Goal: Task Accomplishment & Management: Manage account settings

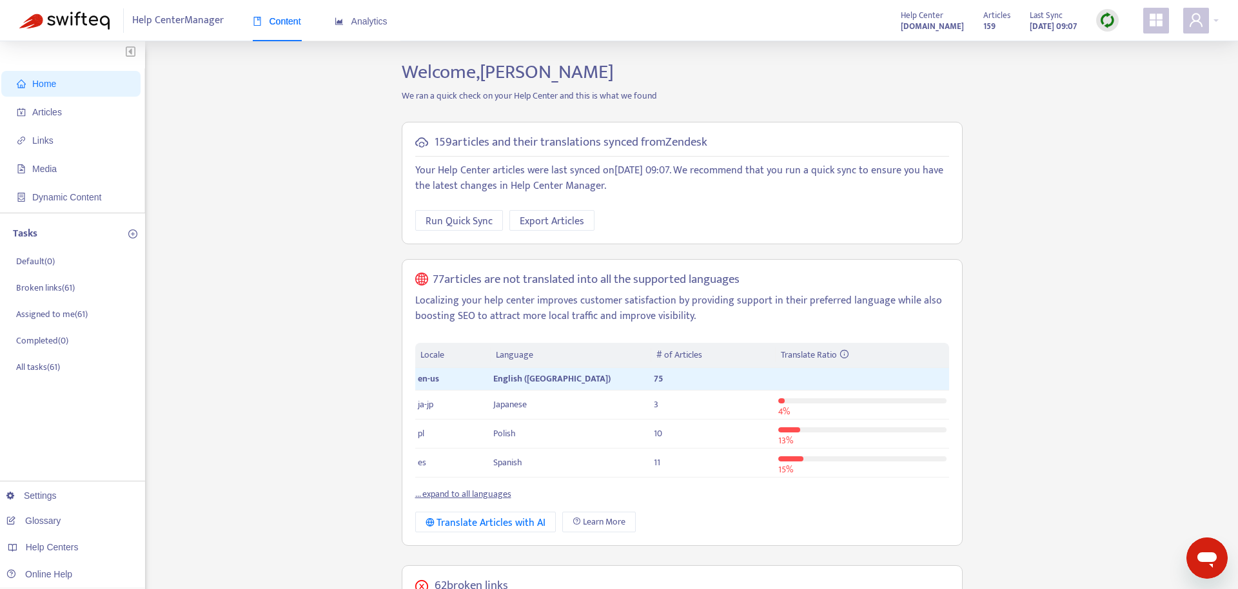
click at [1159, 25] on icon "appstore" at bounding box center [1156, 20] width 13 height 13
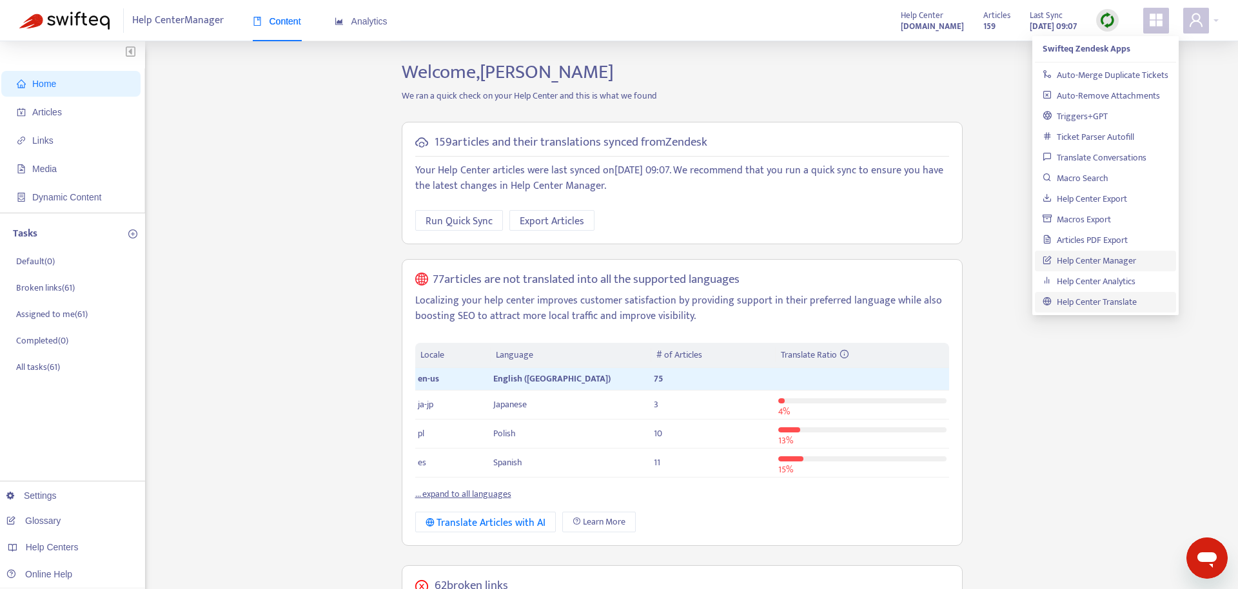
click at [1074, 300] on link "Help Center Translate" at bounding box center [1090, 302] width 94 height 15
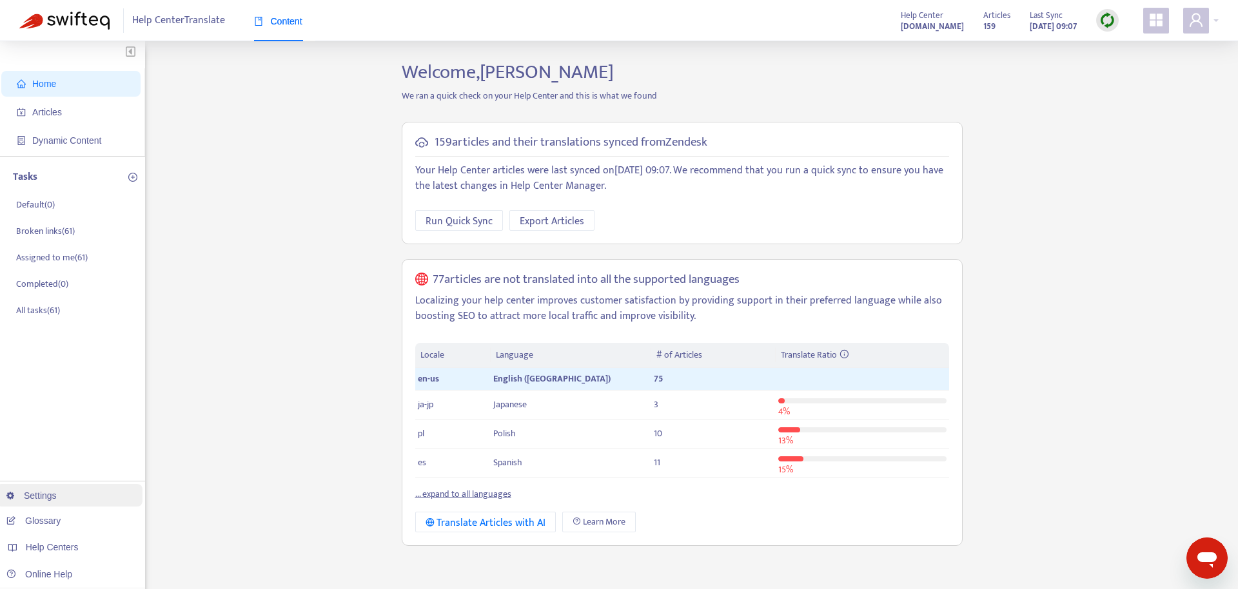
click at [57, 491] on link "Settings" at bounding box center [31, 496] width 50 height 10
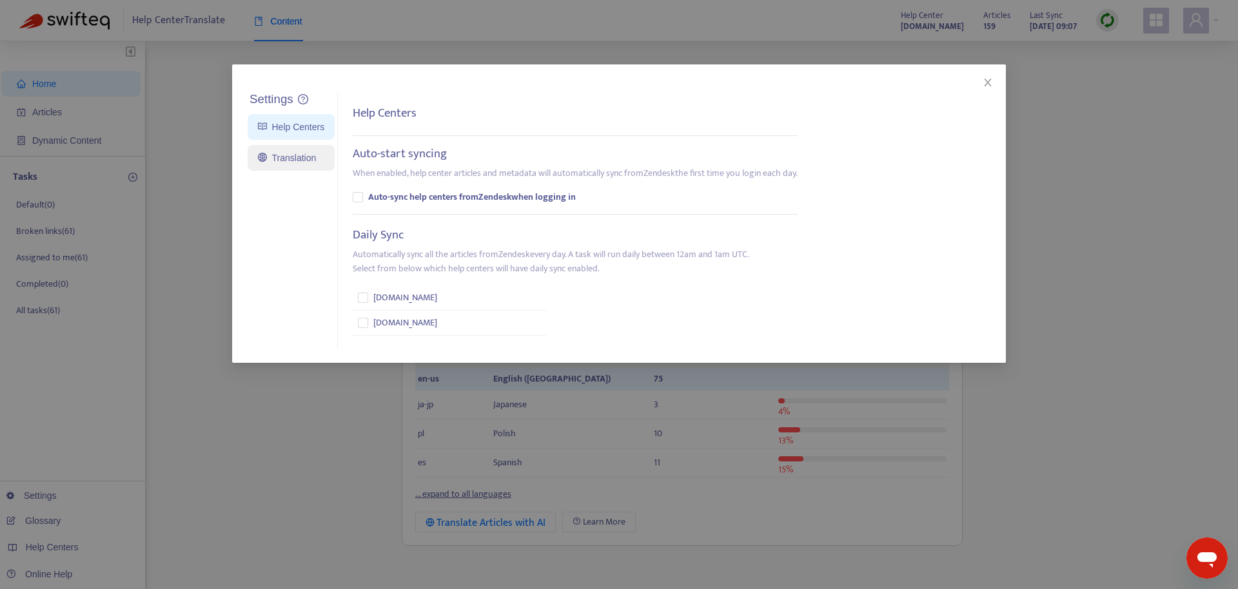
click at [308, 162] on link "Translation" at bounding box center [287, 158] width 58 height 10
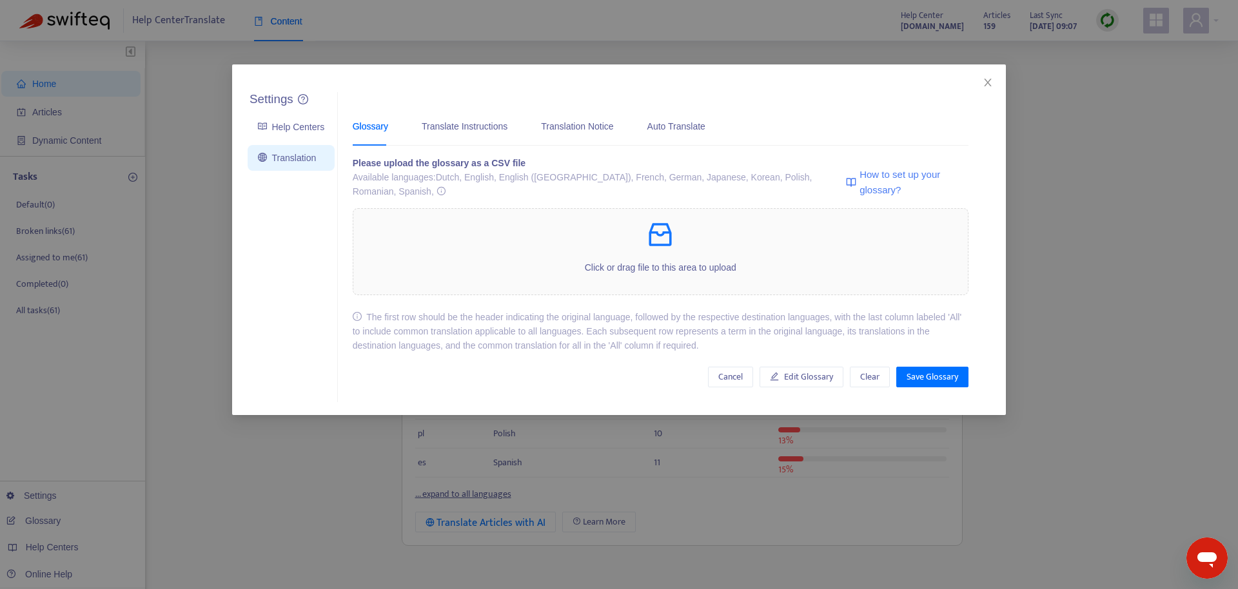
click at [923, 375] on div "Glossary Translate Instructions Translation Notice Auto Translate Please upload…" at bounding box center [660, 247] width 645 height 310
click at [927, 370] on span "Save Glossary" at bounding box center [933, 377] width 52 height 14
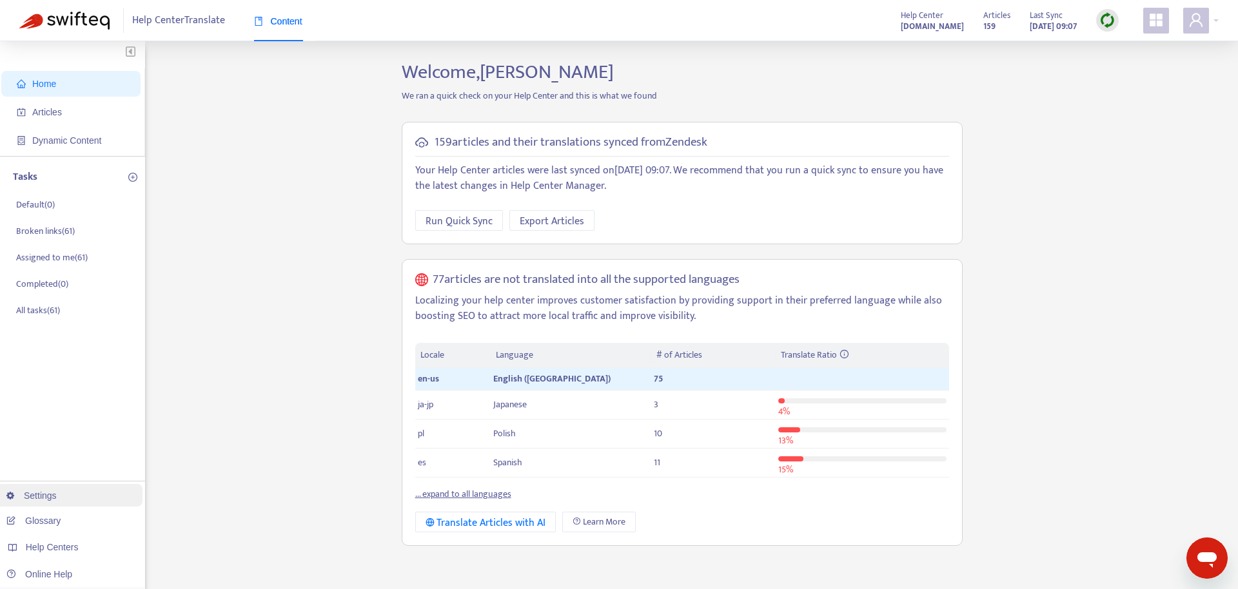
click at [57, 497] on link "Settings" at bounding box center [31, 496] width 50 height 10
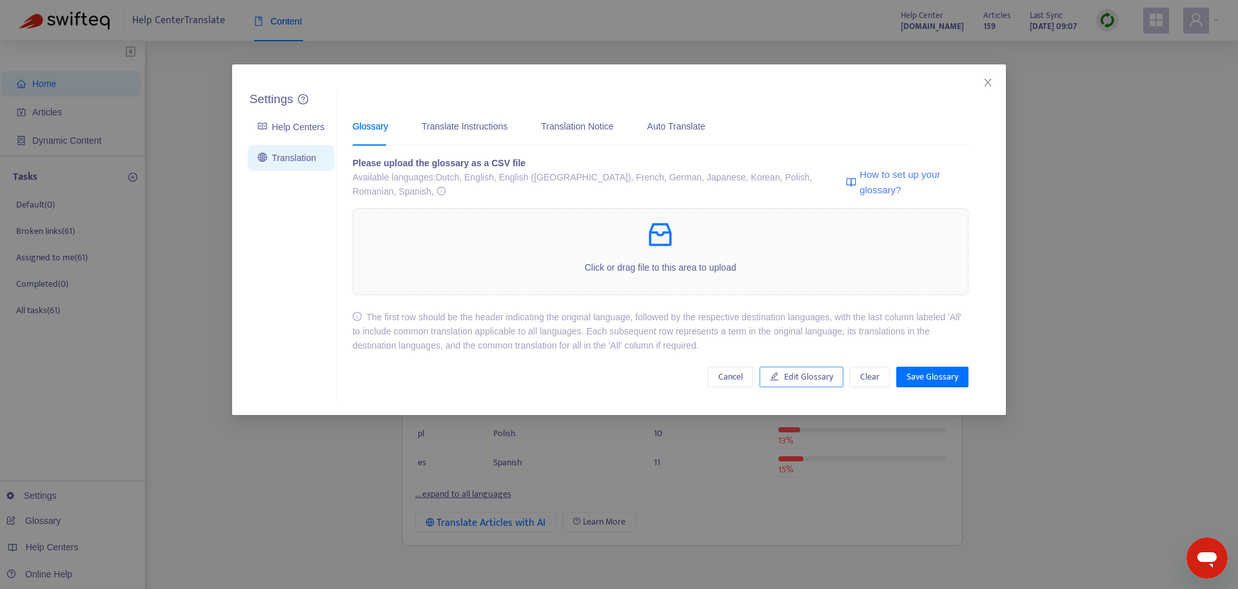
click at [775, 372] on icon "edit" at bounding box center [774, 376] width 9 height 9
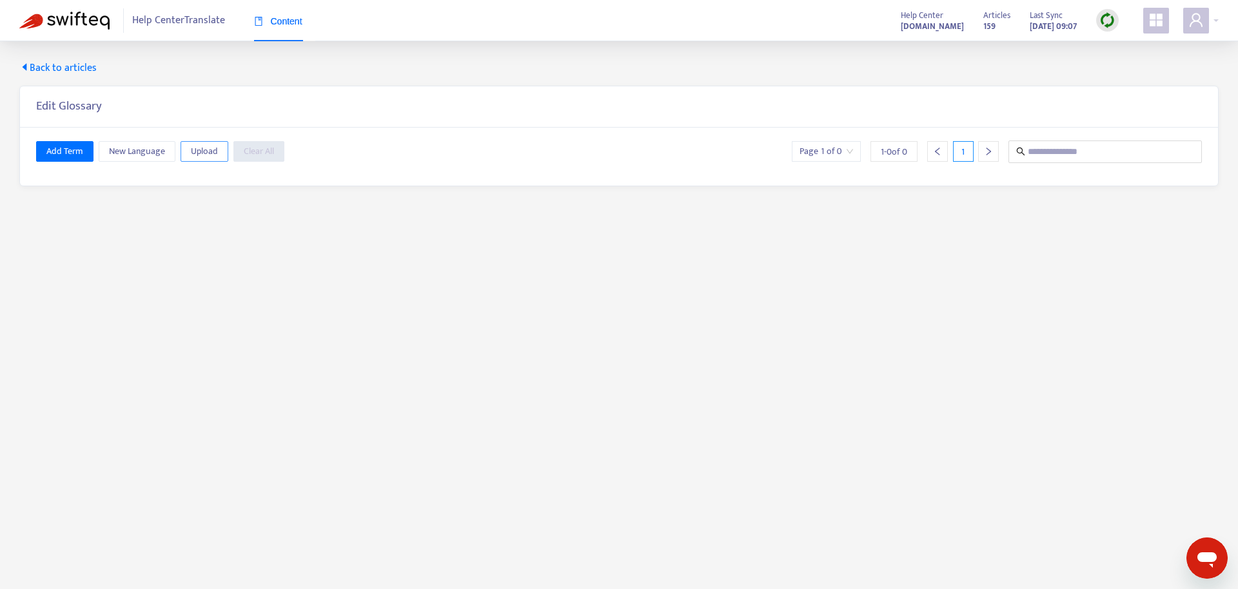
click at [223, 155] on button "Upload" at bounding box center [205, 151] width 48 height 21
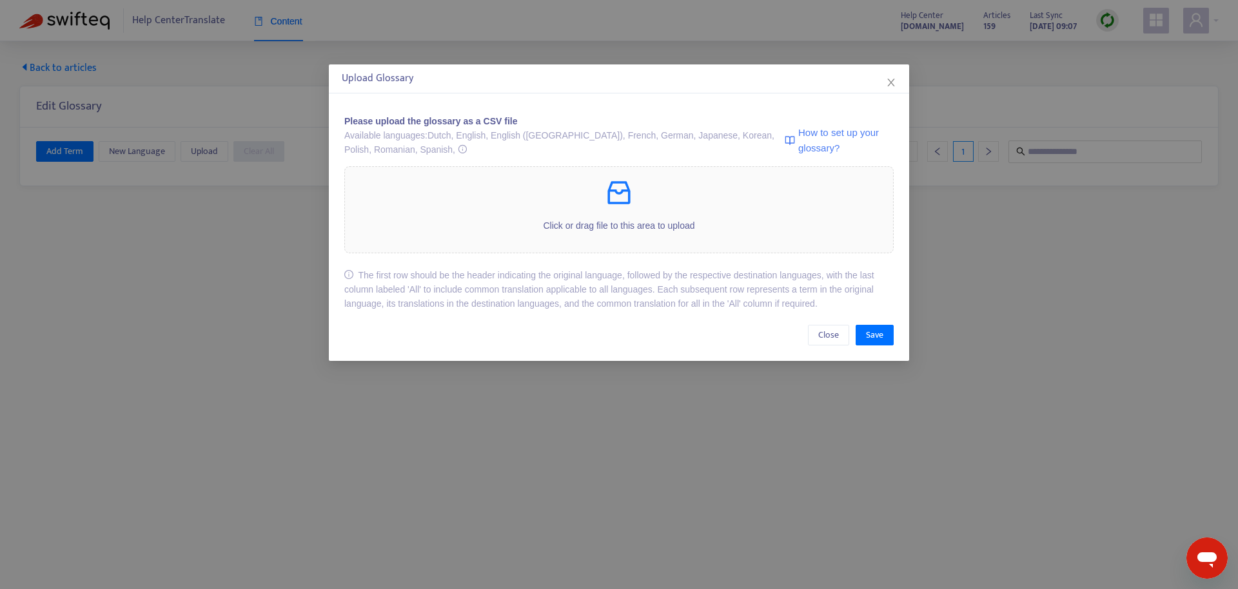
click at [1088, 233] on div "Upload Glossary Please upload the glossary as a CSV file Available languages: D…" at bounding box center [619, 294] width 1238 height 589
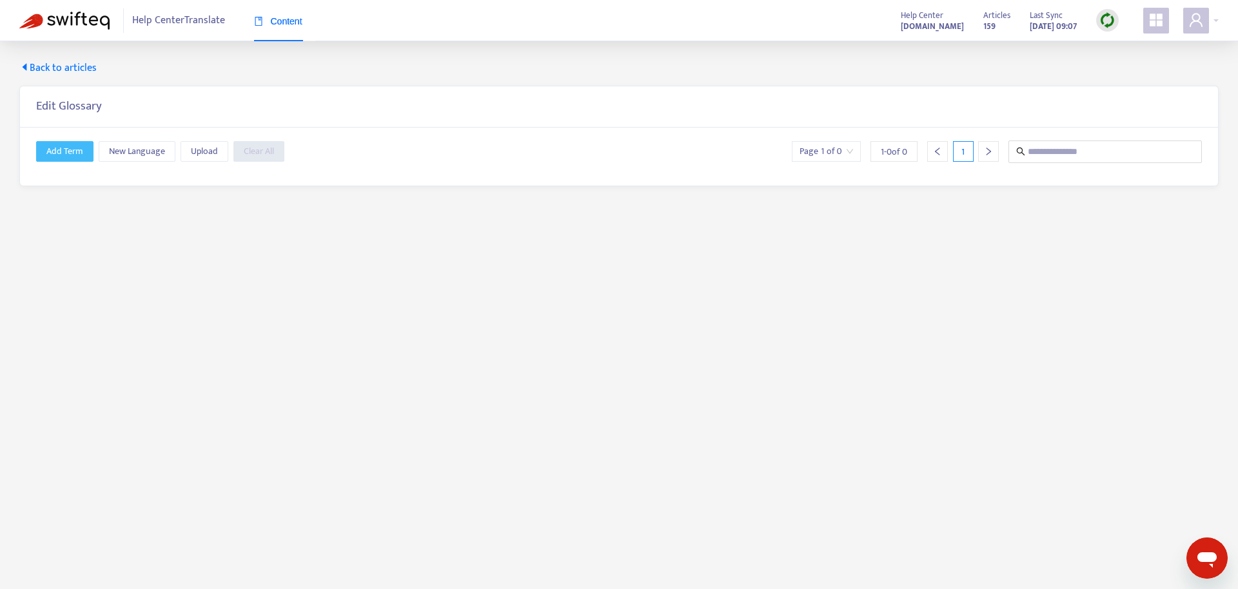
click at [54, 150] on span "Add Term" at bounding box center [64, 151] width 37 height 14
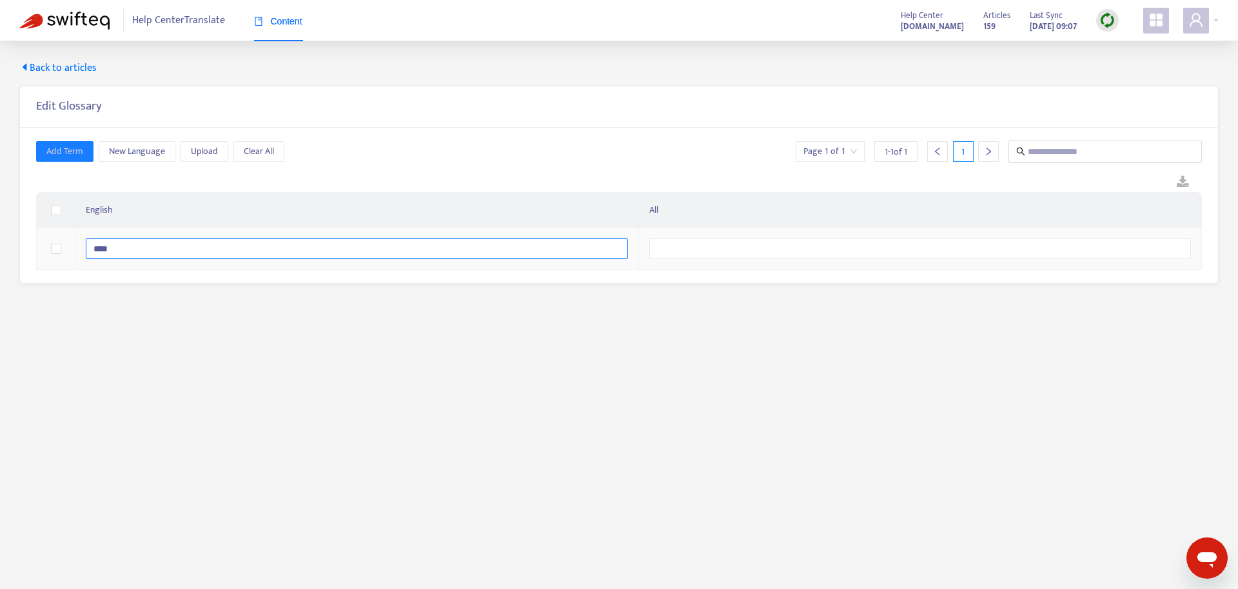
type input "****"
type input "*"
click at [149, 251] on input "****" at bounding box center [357, 249] width 542 height 21
type input "*"
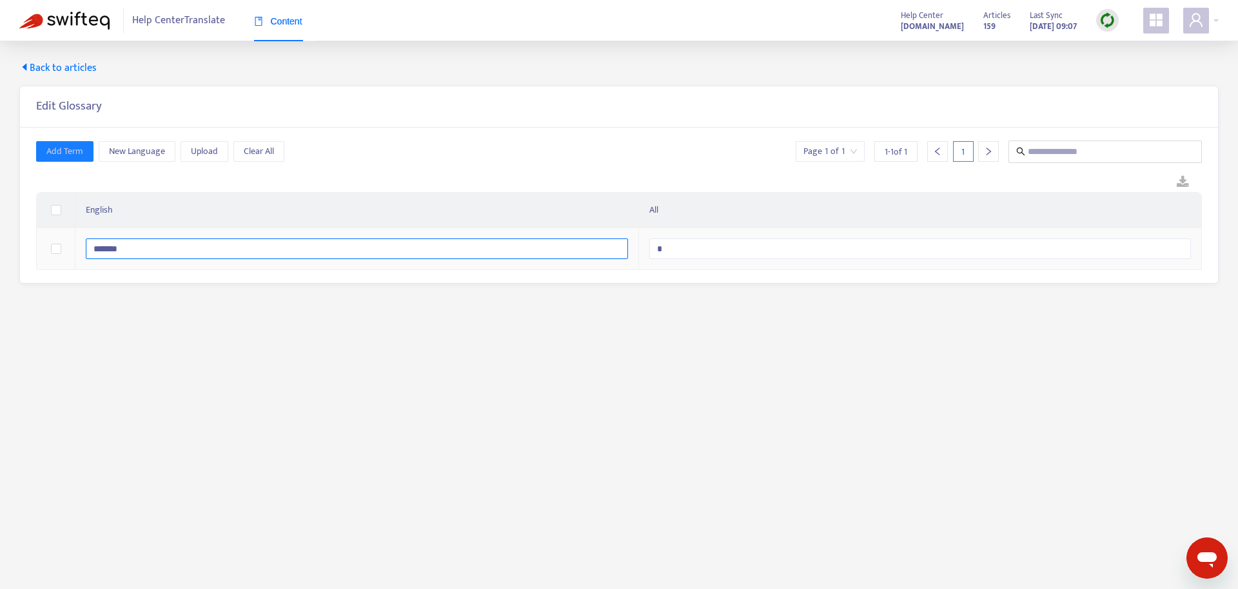
type input "*******"
click at [61, 249] on td at bounding box center [56, 249] width 39 height 42
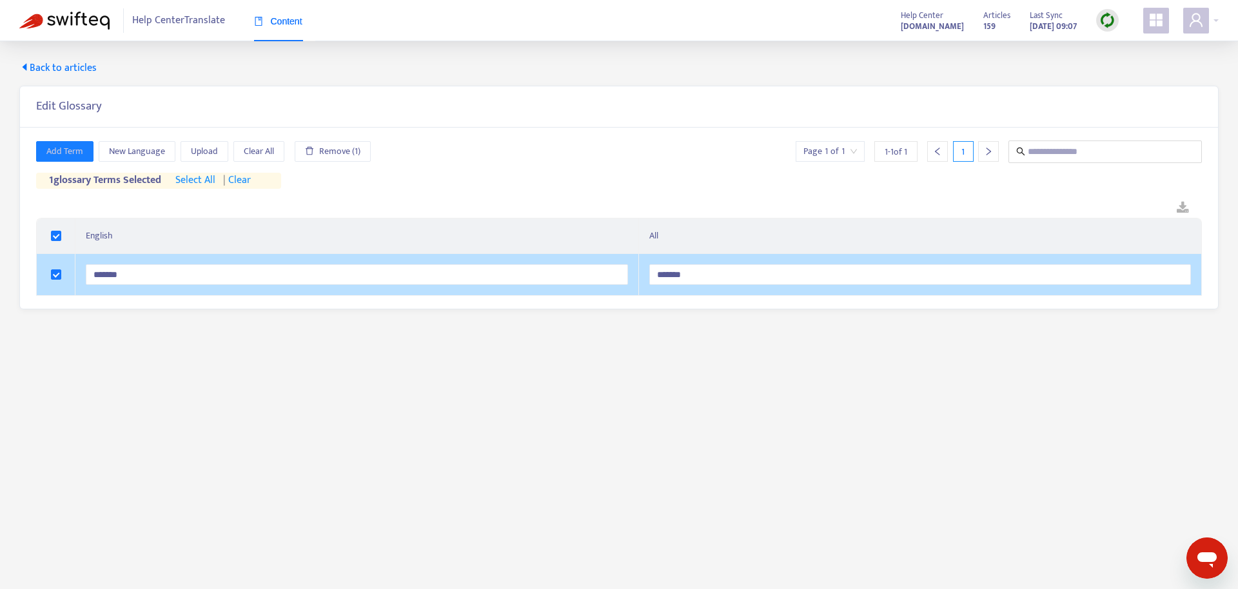
click at [678, 349] on main "Back to articles Edit Glossary Add Term New Language Upload Clear All Remove (1…" at bounding box center [619, 335] width 1238 height 589
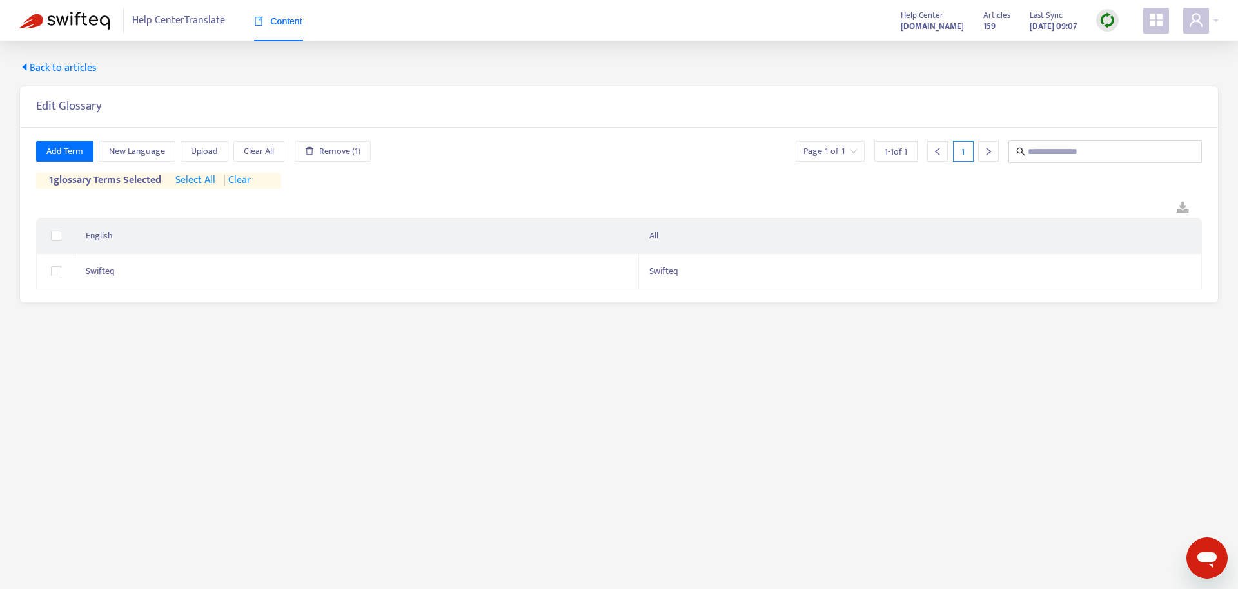
click at [73, 64] on span "Back to articles" at bounding box center [57, 68] width 77 height 15
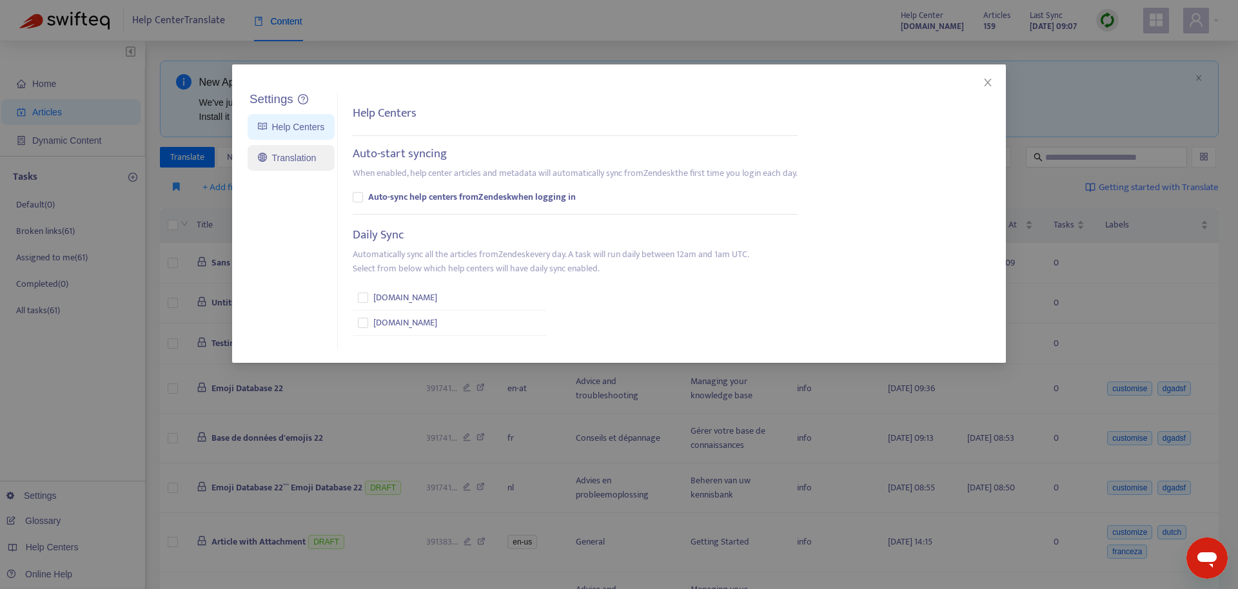
click at [312, 154] on link "Translation" at bounding box center [287, 158] width 58 height 10
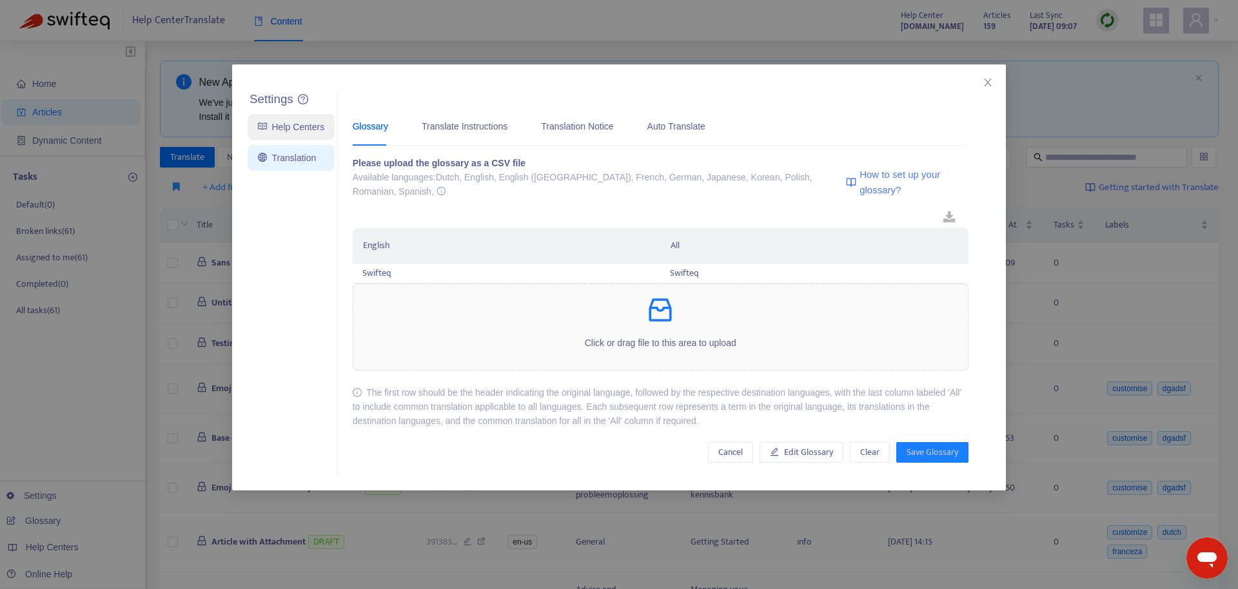
click at [314, 132] on link "Help Centers" at bounding box center [291, 127] width 66 height 10
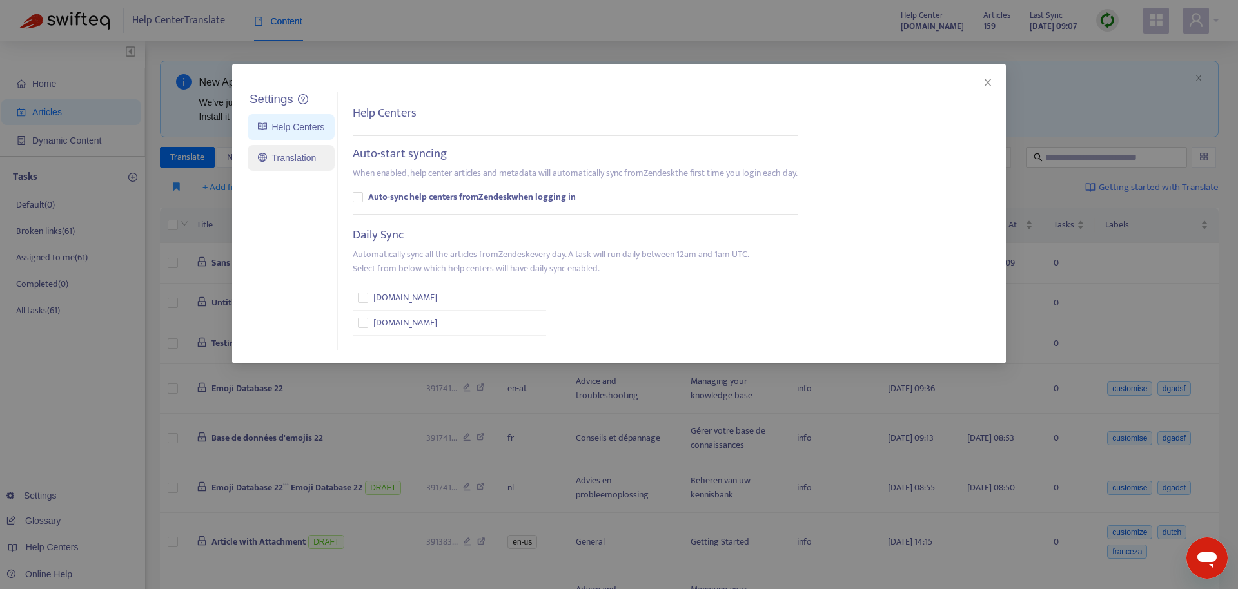
click at [312, 163] on link "Translation" at bounding box center [287, 158] width 58 height 10
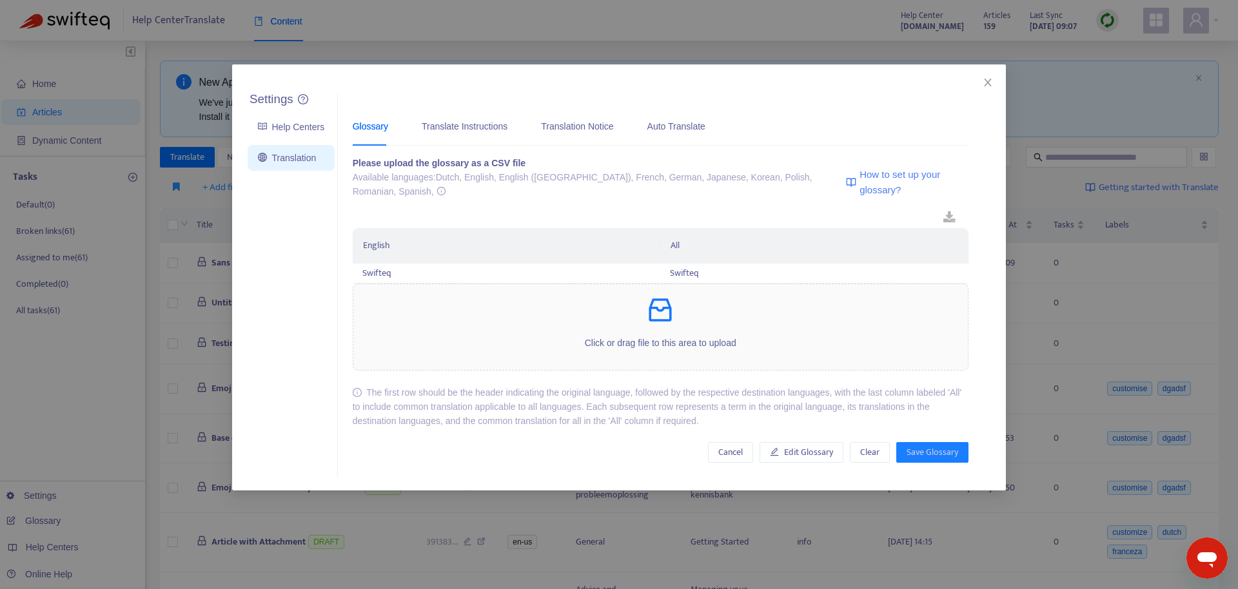
click at [366, 124] on div "Glossary" at bounding box center [370, 126] width 35 height 14
click at [947, 208] on link at bounding box center [949, 218] width 38 height 20
